Goal: Find specific page/section: Find specific page/section

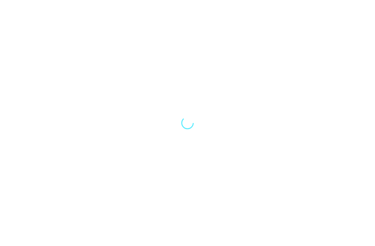
select select "Song"
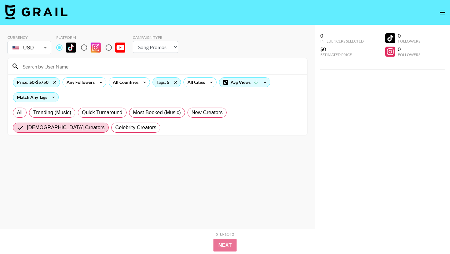
select select "Song"
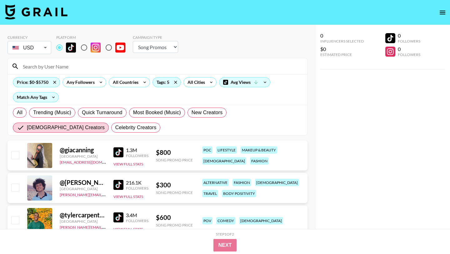
click at [41, 7] on img at bounding box center [36, 11] width 63 height 15
select select "Song"
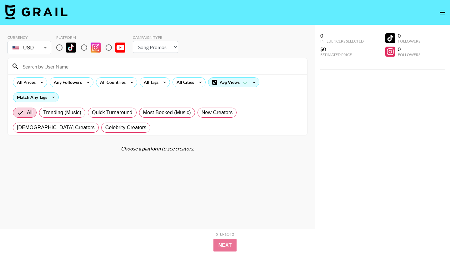
click at [439, 15] on icon "open drawer" at bounding box center [443, 13] width 8 height 8
